Goal: Find specific page/section

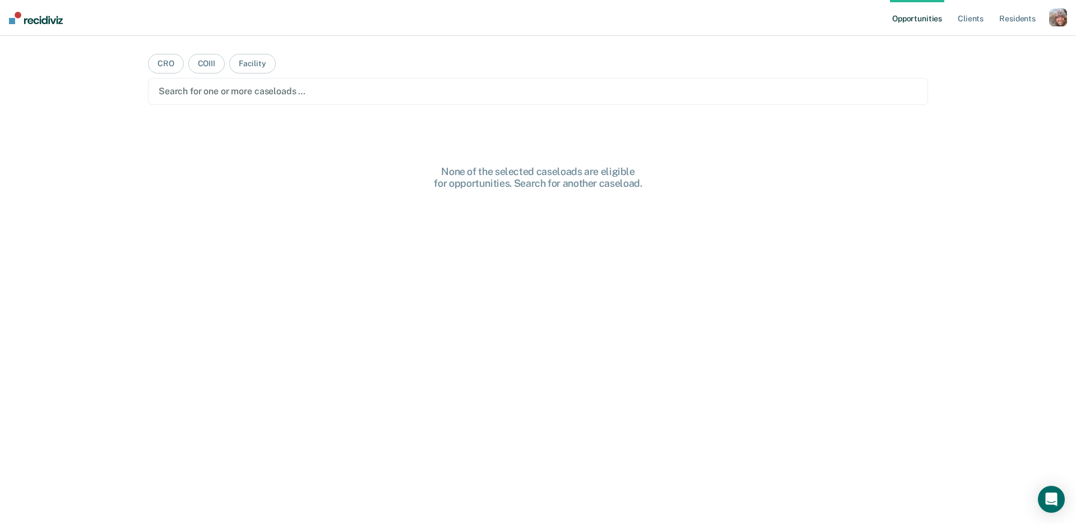
click at [1062, 20] on div "button" at bounding box center [1058, 17] width 18 height 18
click at [1002, 45] on link "Profile" at bounding box center [1013, 46] width 90 height 10
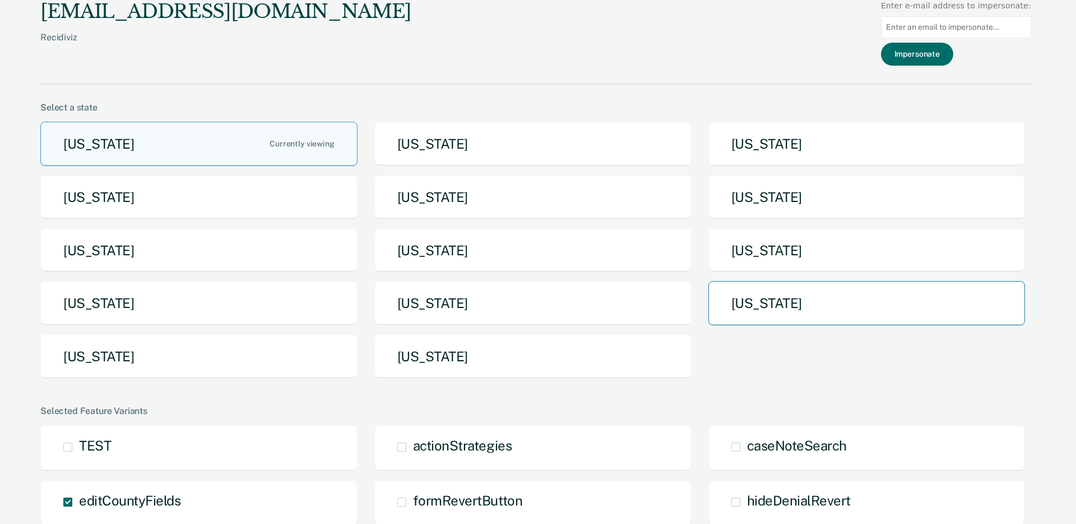
click at [773, 311] on button "[US_STATE]" at bounding box center [866, 303] width 317 height 44
